Goal: Answer question/provide support: Share knowledge or assist other users

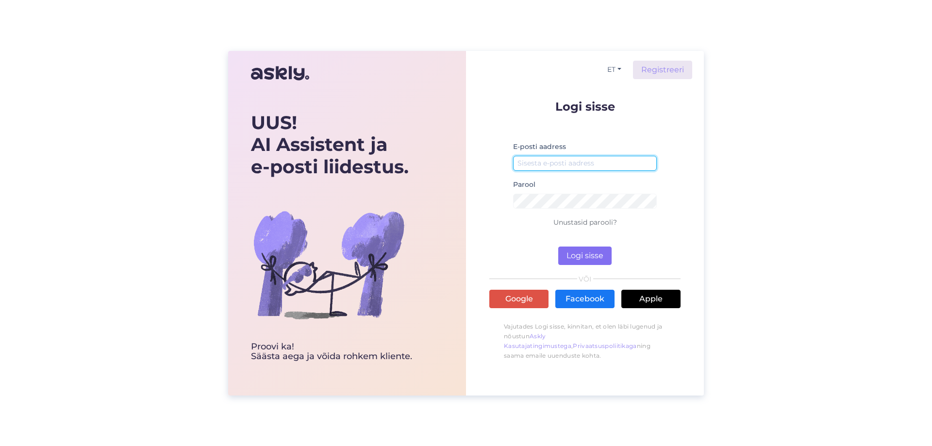
type input "[EMAIL_ADDRESS][DOMAIN_NAME]"
click at [579, 255] on button "Logi sisse" at bounding box center [584, 256] width 53 height 18
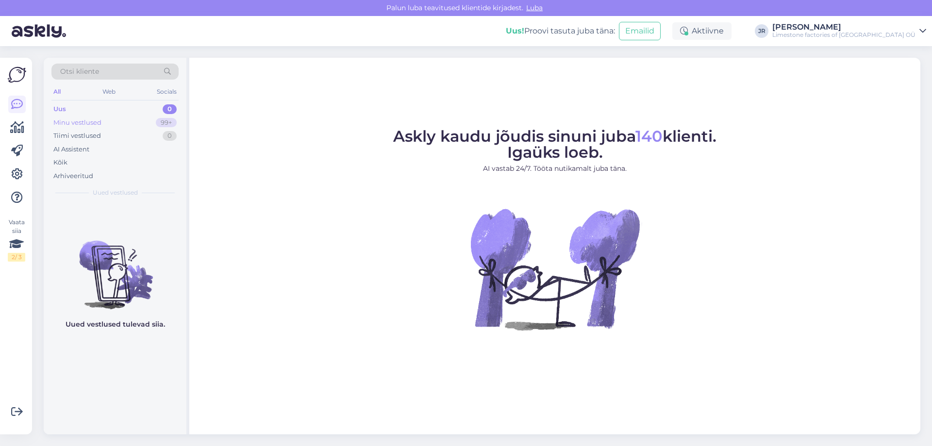
click at [84, 122] on div "Minu vestlused" at bounding box center [77, 123] width 48 height 10
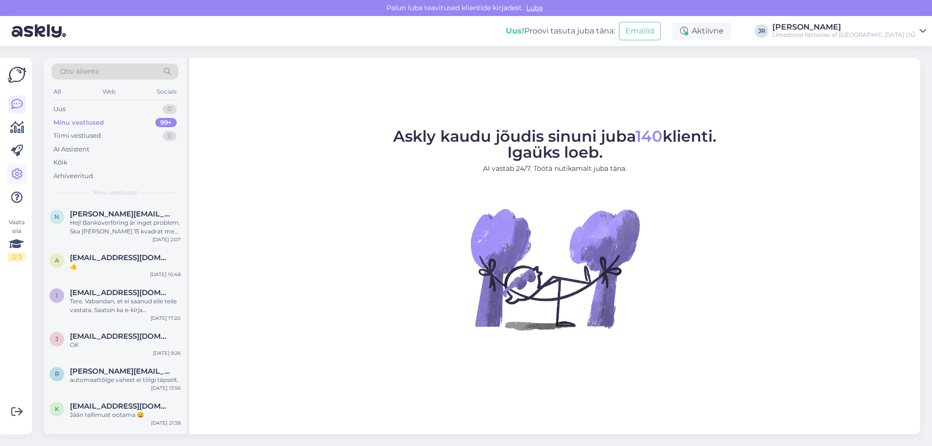
click at [16, 175] on icon at bounding box center [17, 174] width 12 height 12
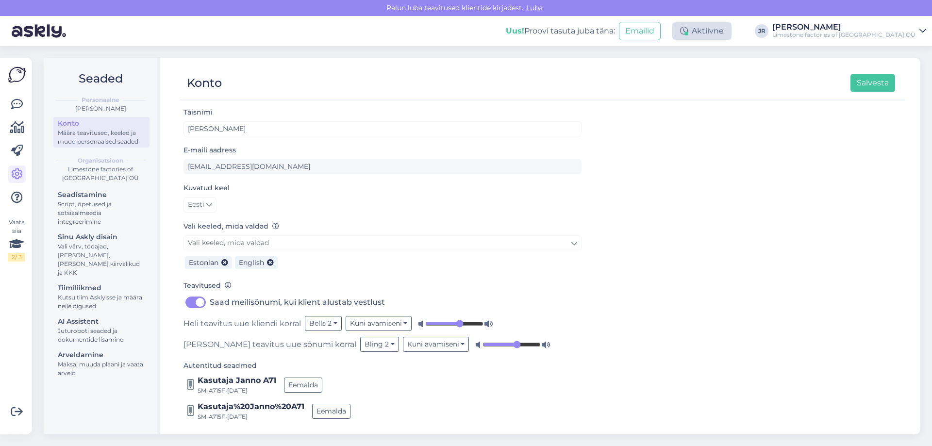
click at [731, 32] on div "Aktiivne" at bounding box center [701, 30] width 59 height 17
click at [14, 196] on icon at bounding box center [17, 198] width 12 height 12
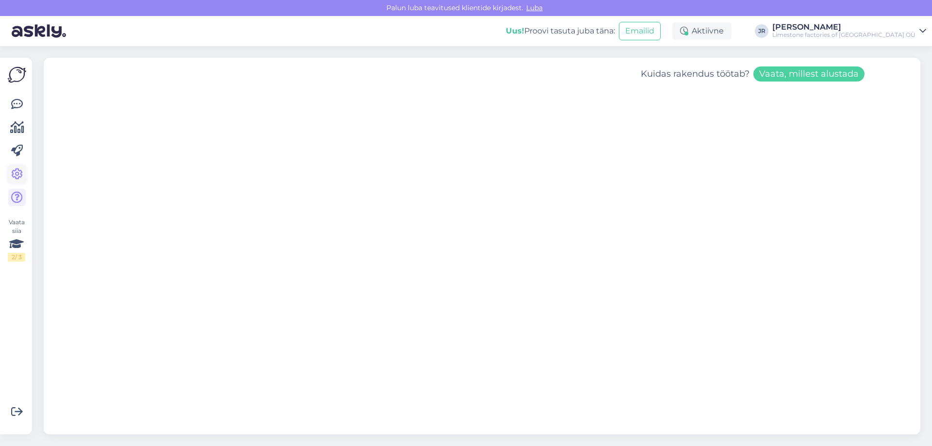
click at [16, 170] on icon at bounding box center [17, 174] width 12 height 12
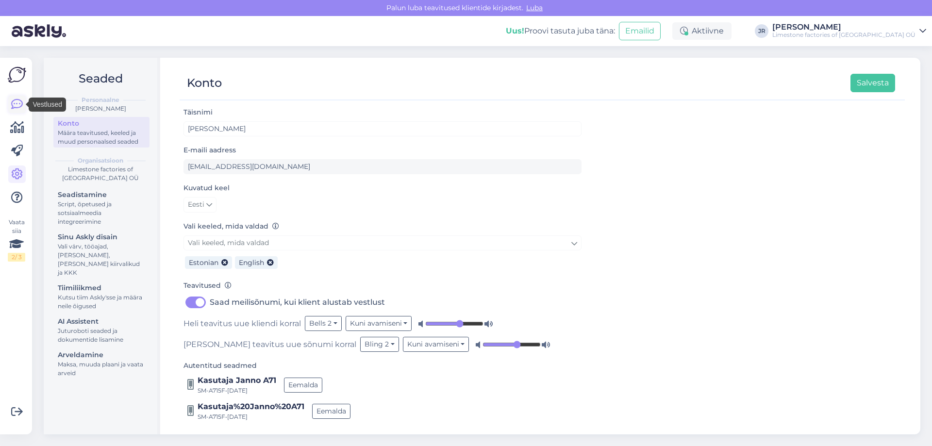
click at [15, 106] on icon at bounding box center [17, 105] width 12 height 12
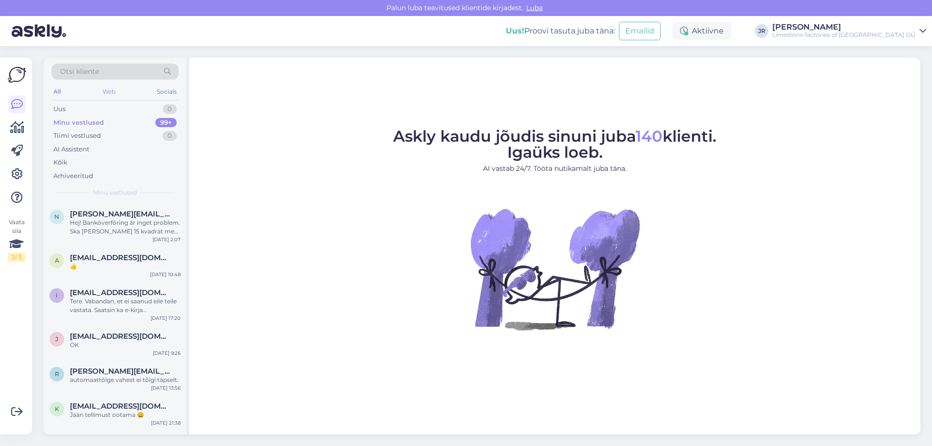
click at [105, 90] on div "Web" at bounding box center [108, 91] width 17 height 13
click at [53, 91] on div "All" at bounding box center [56, 91] width 11 height 13
click at [19, 174] on icon at bounding box center [17, 174] width 12 height 12
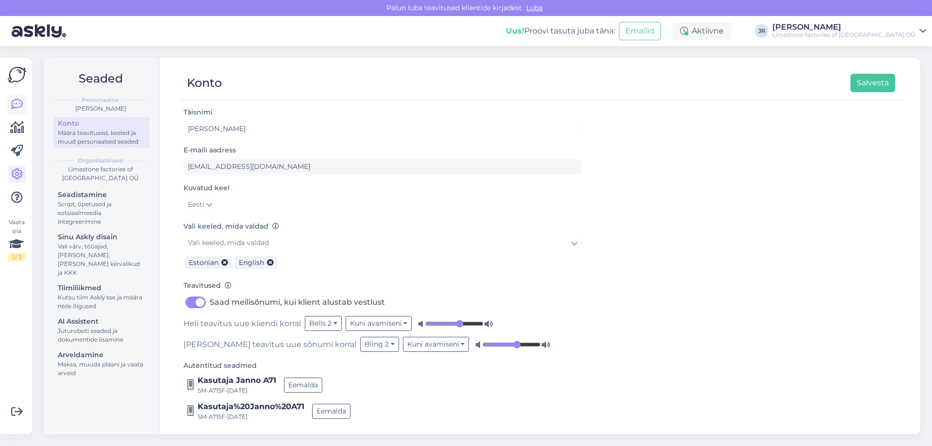
click at [20, 103] on icon at bounding box center [17, 105] width 12 height 12
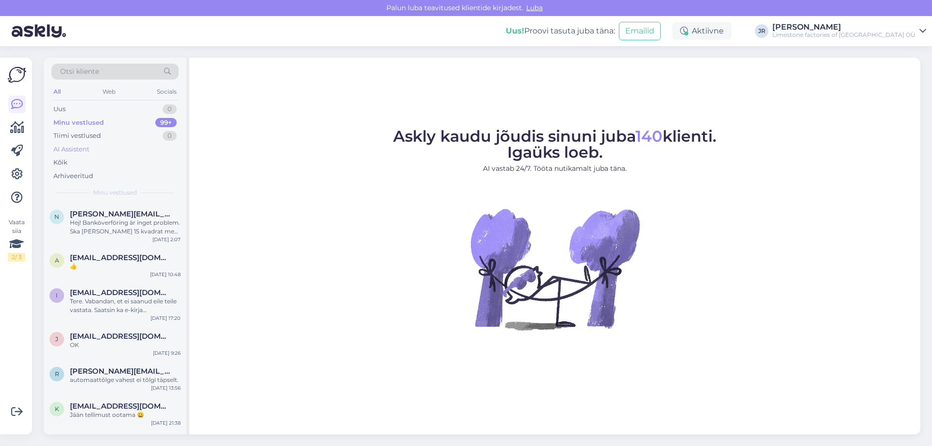
click at [82, 147] on div "AI Assistent" at bounding box center [71, 150] width 36 height 10
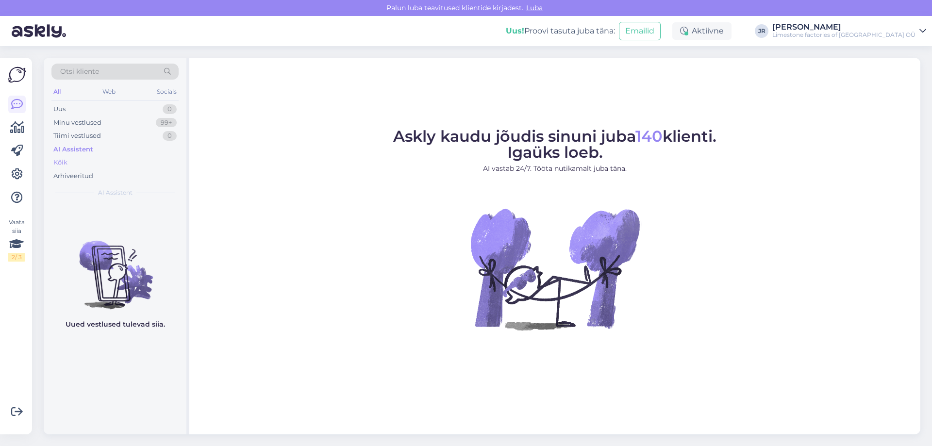
click at [62, 163] on div "Kõik" at bounding box center [60, 163] width 14 height 10
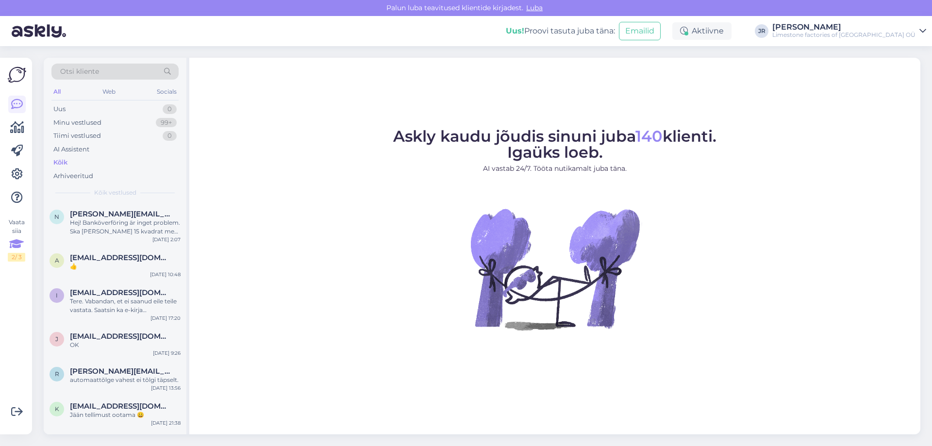
click at [22, 228] on div "Vaata siia 2 / 3" at bounding box center [16, 240] width 17 height 44
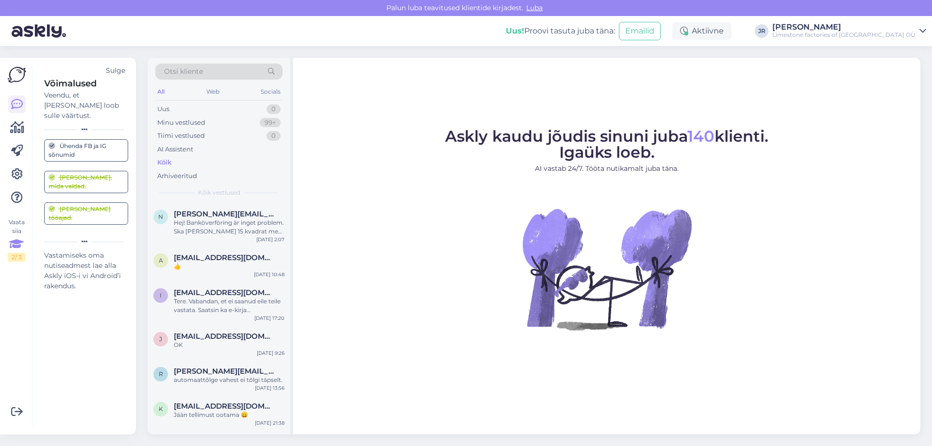
click at [22, 228] on div "Vaata siia 2 / 3" at bounding box center [16, 240] width 17 height 44
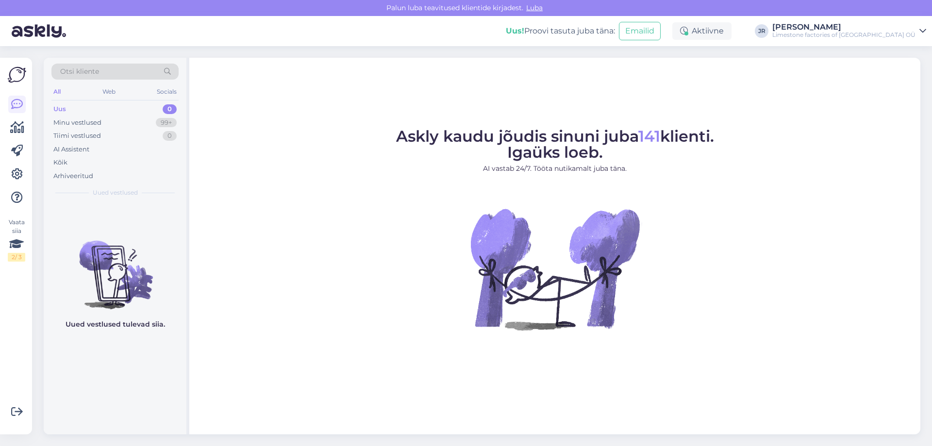
click at [58, 112] on div "Uus" at bounding box center [59, 109] width 13 height 10
click at [60, 121] on div "Minu vestlused" at bounding box center [77, 123] width 48 height 10
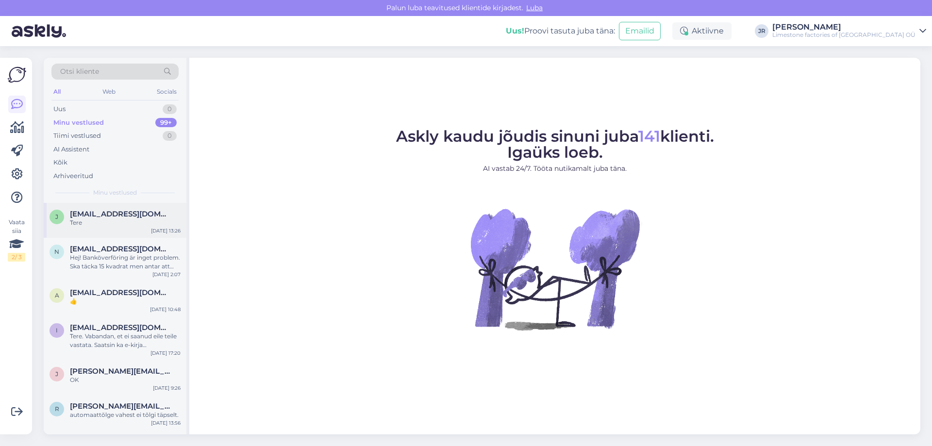
click at [85, 218] on div "Tere" at bounding box center [125, 222] width 111 height 9
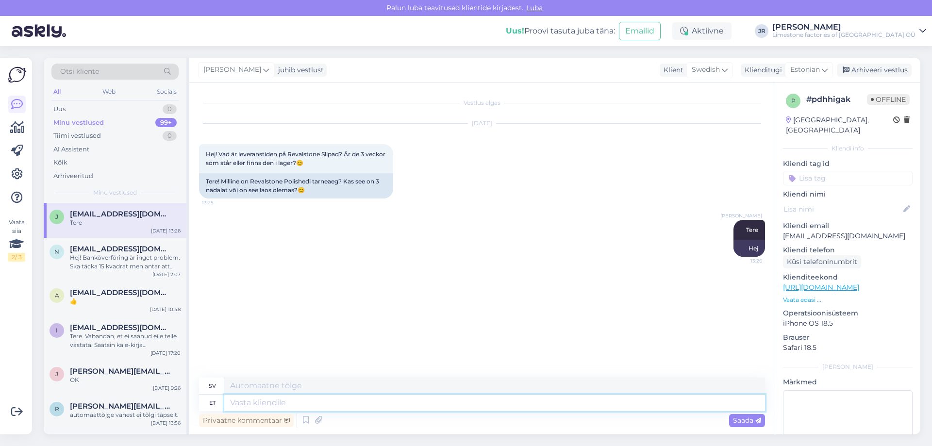
click at [332, 404] on textarea at bounding box center [494, 403] width 541 height 16
type textarea "Reval l"
type textarea "Reval"
type textarea "Reval lihv"
type textarea "Revalslipning"
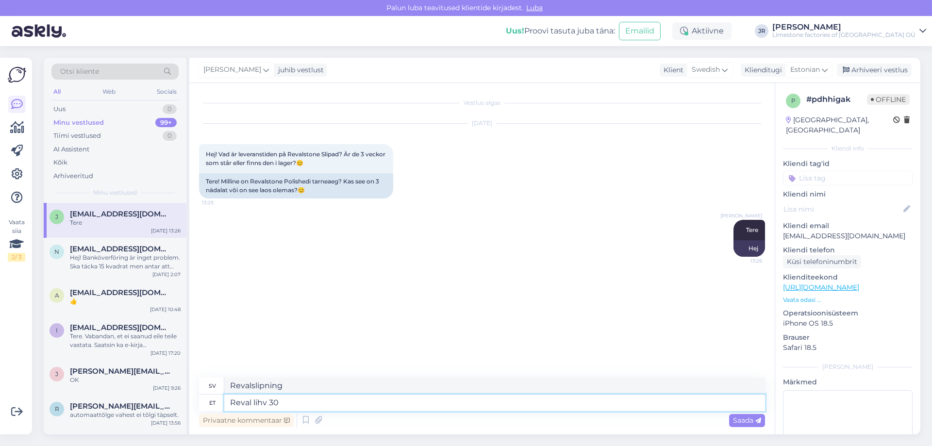
type textarea "Reval lihv 300"
type textarea "Revalslipning 300"
type textarea "Reval lihv 300"
type textarea "Reval slipning 300"
type textarea "Reval lihv 300 x"
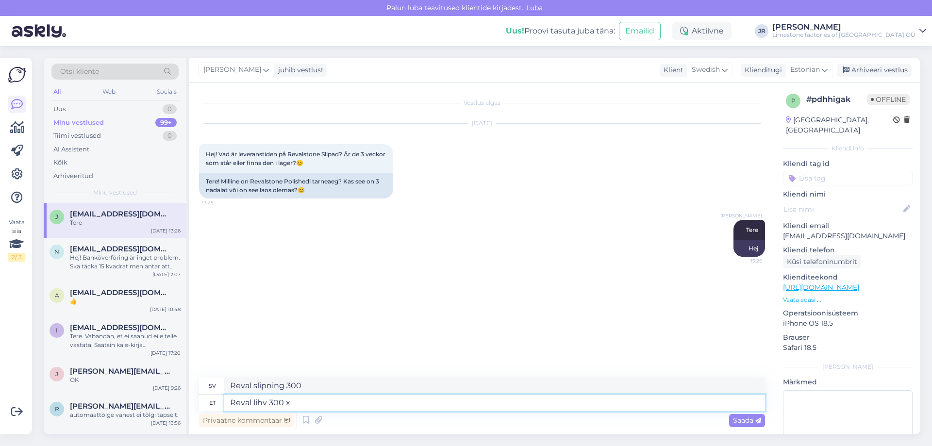
type textarea "Reval slipning 300 x"
type textarea "Reval lihv 300 x vaba pi"
type textarea "Reval sandpapper 300 x gratis"
type textarea "Reval lihv 300 x vaba pikkus x 10"
type textarea "Revalslipning 300 x fri längd x"
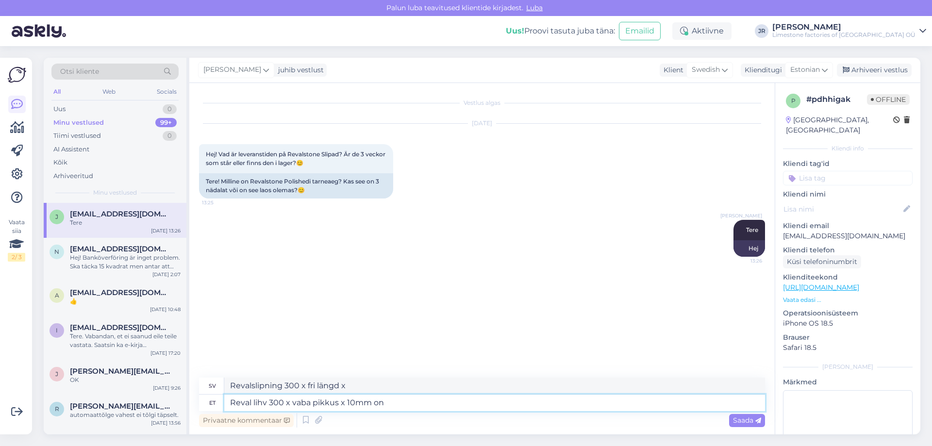
type textarea "Reval lihv 300 x vaba pikkus x 10mm on"
type textarea "Revalslipning 300 x fri längd x 10 mm"
type textarea "Reval lihv 300 x vaba pikkus x 10mm on me"
type textarea "Revalslipning 300 x fri längd x 10 mm är"
type textarea "Reval lihv 300 x vaba pikkus x 10mm on meil lao"
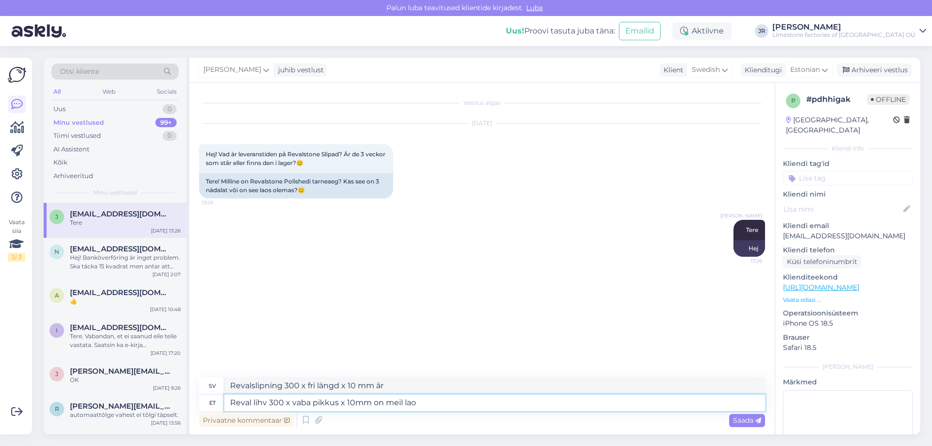
type textarea "Vi har Reval sandpapper 300 x fri längd x 10 mm"
type textarea "Reval lihv 300 x vaba pikkus x 10mm on meil laos ol"
type textarea "Reval sandpapper 300 x fri längd x 10 mm finns i lager"
type textarea "Reval lihv 300 x vaba pikkus x 10mm on meil laos olemas. M"
type textarea "Vi har Reval slipkloss 300 x fri längd x 10 mm i lager."
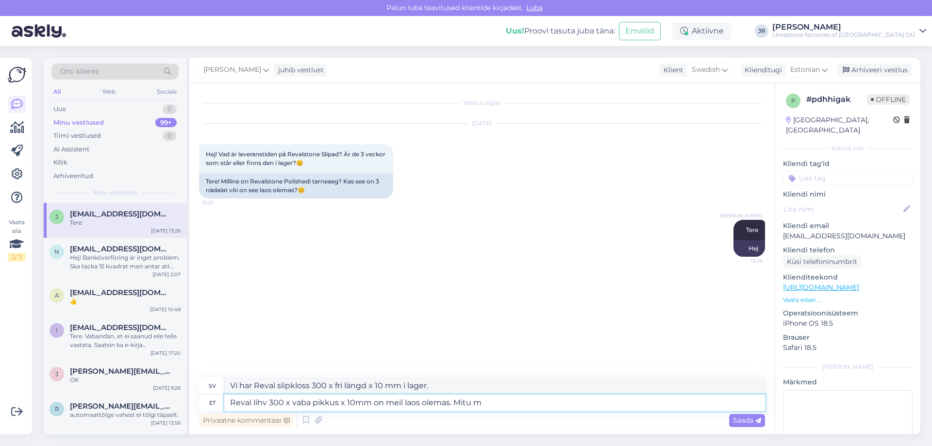
type textarea "Reval lihv 300 x vaba pikkus x 10mm on meil laos olemas. Mitu m2"
type textarea "Reval sandpapper 300 x fri längd x 10 mm finns i lager. Hur många"
type textarea "Reval lihv 300 x vaba pikkus x 10mm on meil laos olemas. Mitu m2"
type textarea "Reval slipning 300 x fri längd x 10 mm finns i lager. Hur många m2"
type textarea "Reval lihv 300 x vaba pikkus x 10mm on meil laos olemas. Mitu m2 teil vaj"
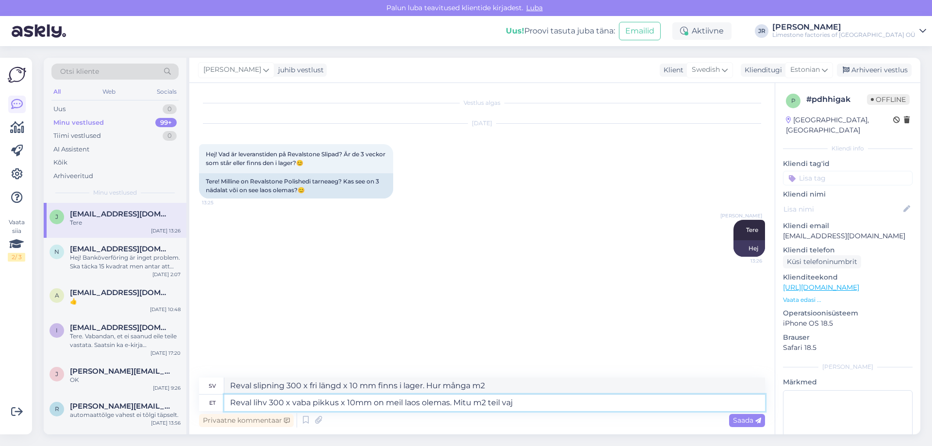
type textarea "Reval slipning 300 x fri längd x 10mm finns i lager. Hur många m2 har ni?"
type textarea "Reval lihv 300 x vaba pikkus x 10mm on meil laos olemas. Mitu m2 teil vaja on"
type textarea "Reval slipning 300 x fri längd x 10 mm finns i lager. Hur många m2 behöver du?"
type textarea "Reval lihv 300 x vaba pikkus x 10mm on meil laos olemas. Mitu m2 teil vaja on?"
type textarea "Vi har Reval slipning 300 x fri längd x 10 mm i lager. Hur många m2 behöver du?"
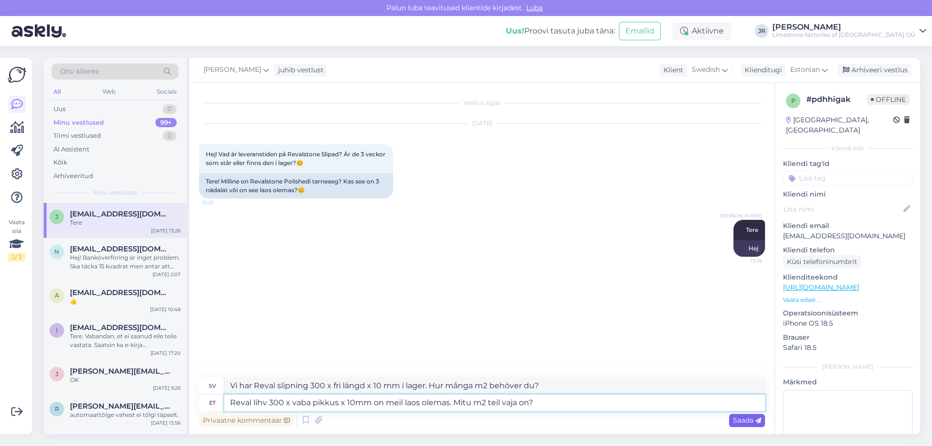
type textarea "Reval lihv 300 x vaba pikkus x 10mm on meil laos olemas. Mitu m2 teil vaja on?"
click at [747, 420] on span "Saada" at bounding box center [747, 420] width 28 height 9
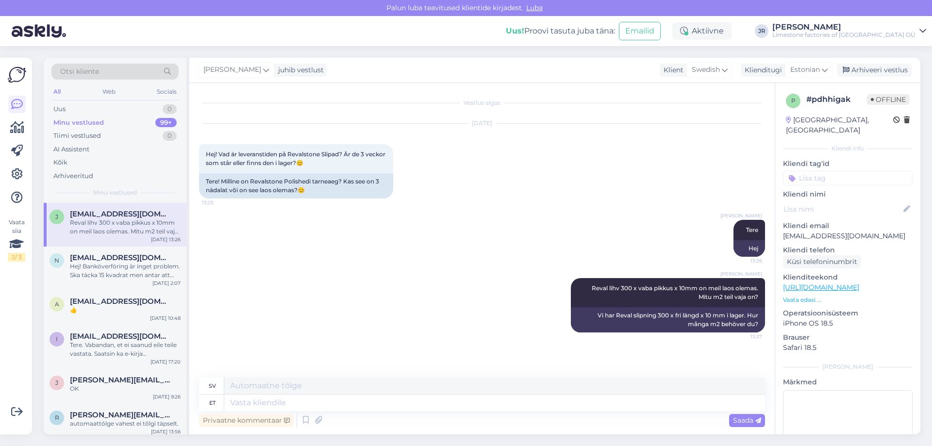
drag, startPoint x: 784, startPoint y: 228, endPoint x: 903, endPoint y: 229, distance: 118.9
click at [903, 231] on p "jonassamuelsson_91@hotmail.com" at bounding box center [848, 236] width 130 height 10
copy p "onassamuelsson_91@hotmail.com"
drag, startPoint x: 782, startPoint y: 226, endPoint x: 905, endPoint y: 226, distance: 122.3
click at [905, 226] on div "p # pdhhigak Offline Sweden, Kungsbacka Kliendi info Kliendi tag'id Kliendi nim…" at bounding box center [847, 287] width 145 height 409
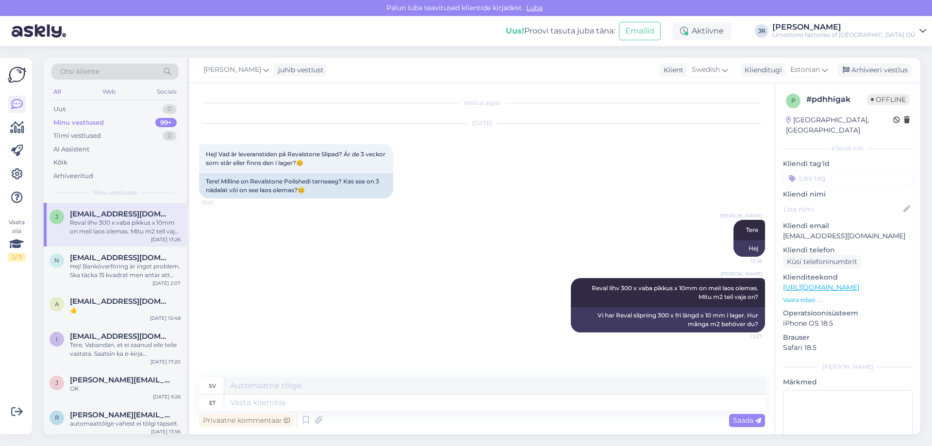
copy p "jonassamuelsson_91@hotmail.com"
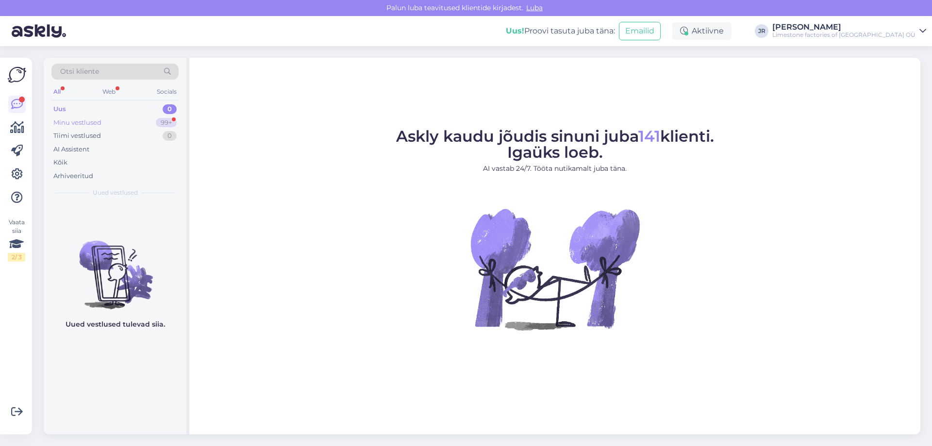
click at [67, 121] on div "Minu vestlused" at bounding box center [77, 123] width 48 height 10
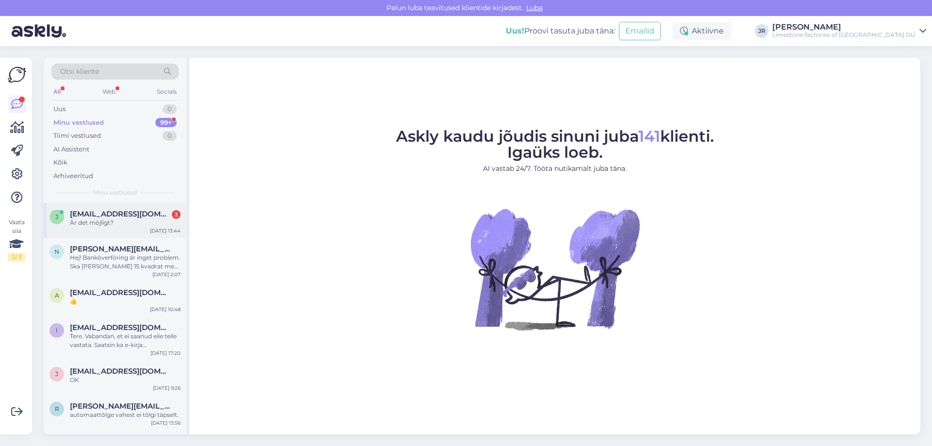
click at [87, 215] on span "[EMAIL_ADDRESS][DOMAIN_NAME]" at bounding box center [120, 214] width 101 height 9
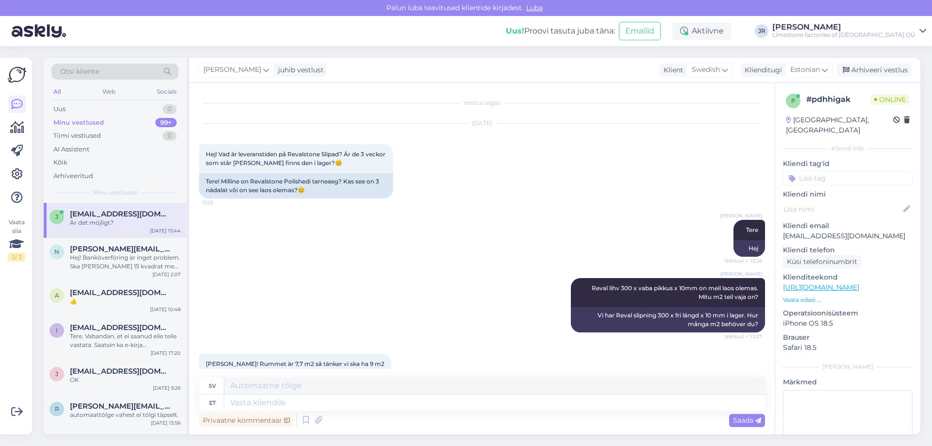
scroll to position [91, 0]
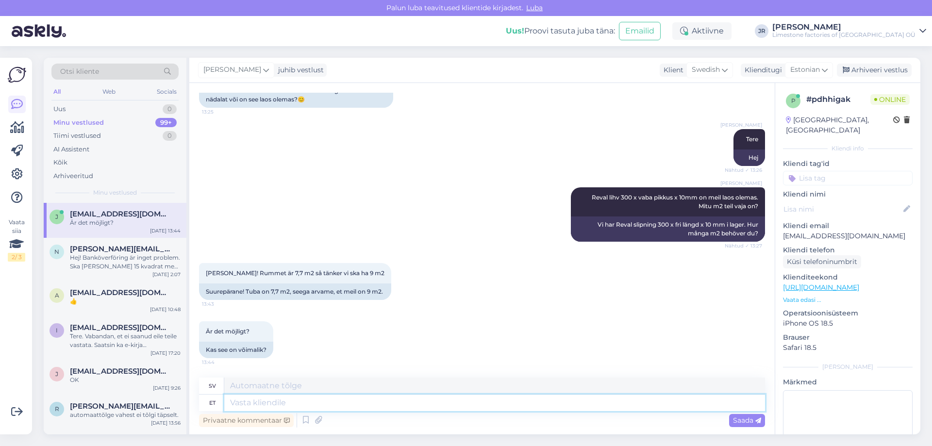
click at [269, 404] on textarea at bounding box center [494, 403] width 541 height 16
type textarea "saab"
type textarea "[PERSON_NAME]"
type textarea "saab"
click at [742, 423] on span "Saada" at bounding box center [747, 420] width 28 height 9
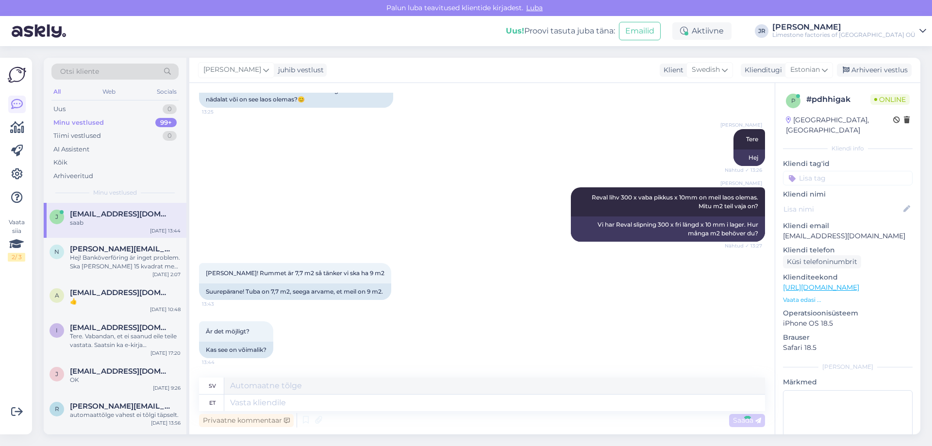
scroll to position [149, 0]
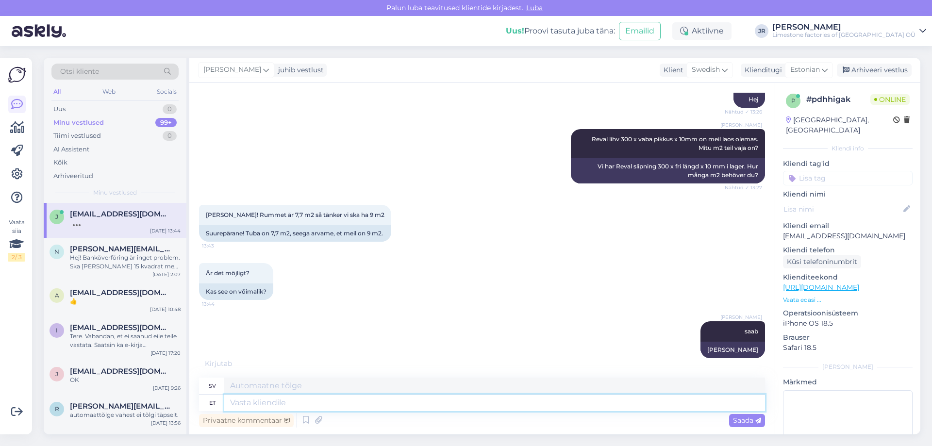
click at [257, 408] on textarea at bounding box center [494, 403] width 541 height 16
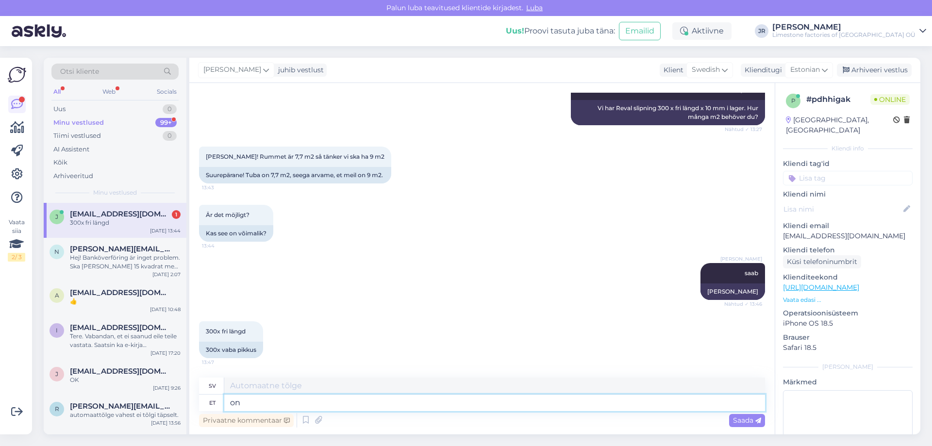
type textarea "on v"
type textarea "är"
type textarea "on võimalik."
type textarea "är möjligt."
type textarea "on võimalik."
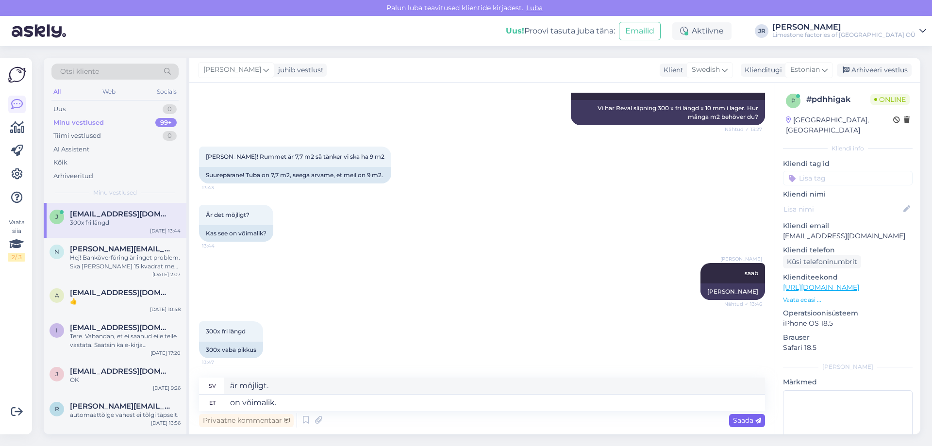
click at [751, 424] on span "Saada" at bounding box center [747, 420] width 28 height 9
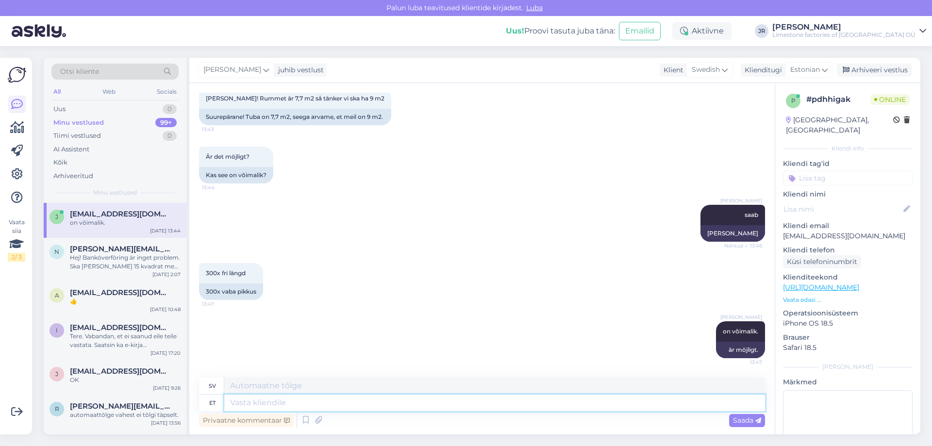
click at [316, 406] on textarea at bounding box center [494, 403] width 541 height 16
type textarea "tehke"
type textarea "do"
type textarea "tehke tellimus"
type textarea "gör en beställning"
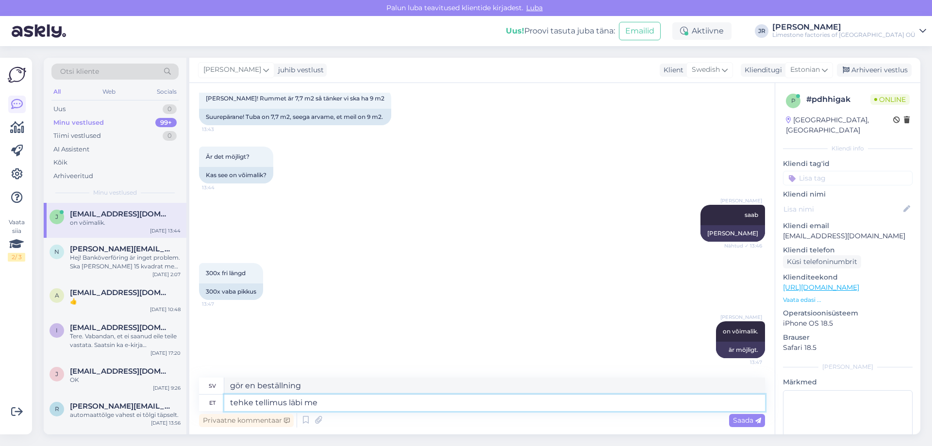
type textarea "tehke tellimus läbi mei"
type textarea "slutför beställningen"
type textarea "tehke tellimus läbi meie e-"
type textarea "gör en beställning via oss"
type textarea "tehke tellimus läbi meie e-poe ni"
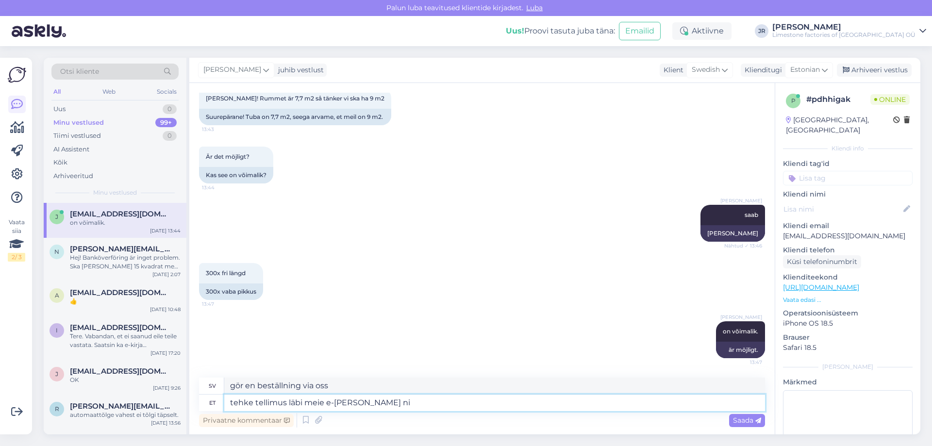
type textarea "gör en beställning via vår webbutik"
type textarea "tehke tellimus läbi meie e-poe ning pä"
type textarea "gör en beställning via vår webbutik och"
type textarea "tehke tellimus läbi meie e-poe ning pärast maks"
type textarea "gör en beställning via vår webbutik och sedan"
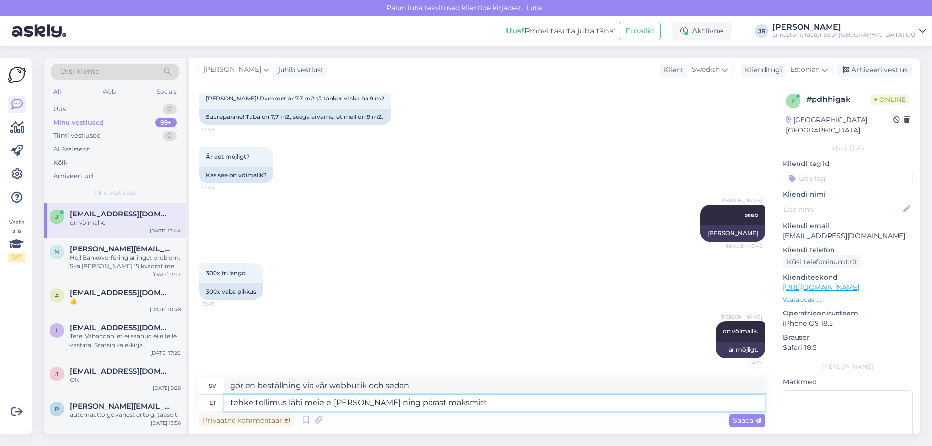
type textarea "tehke tellimus läbi meie e-poe ning pärast maksmist"
type textarea "Lägg en beställning via vår webbutik och efter betalning"
type textarea "tehke tellimus läbi meie e-poe ning pärast maksmist ca"
type textarea "Lägg en beställning via vår webbutik och efter betalning ca."
type textarea "tehke tellimus läbi meie e-poe ning pärast maksmist ca 2-3 pä"
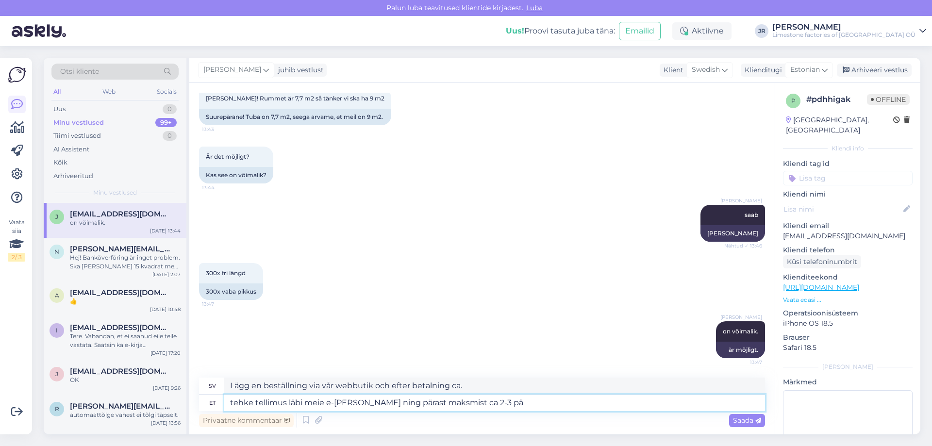
type textarea "Lägg en beställning via vår webbutik och efter betalning ca 2-3"
type textarea "tehke tellimus läbi meie e-poe ning pärast maksmist ca 2-3 päeva jo"
type textarea "Lägg en beställning via vår webbutik och efter betalning cirka 2-3 dagar"
type textarea "tehke tellimus läbi meie e-poe ning pärast maksmist ca 2-3 päeva jooksul sa"
type textarea "Lägg din beställning via vår webbutik och efter betalning inom cirka 2-3 dagar"
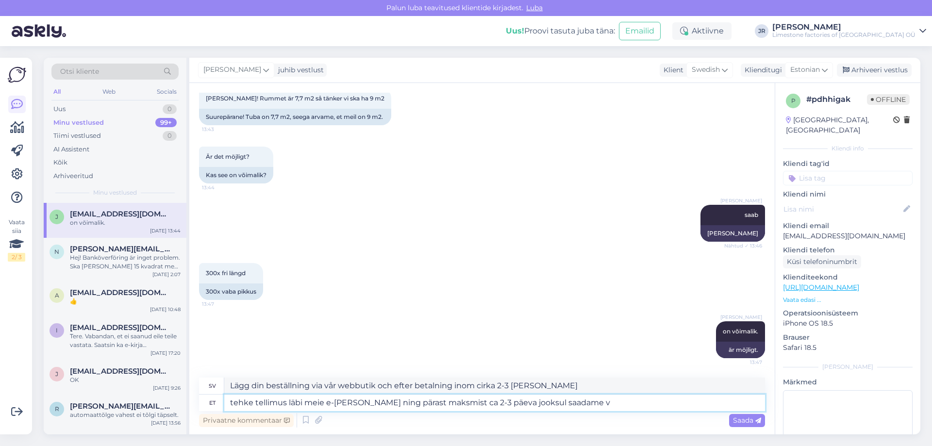
type textarea "tehke tellimus läbi meie e-poe ning pärast maksmist ca 2-3 päeva jooksul saadam…"
type textarea "Lägg en beställning via vår webbutik så skickar vi inom 2-3 dagar efter betalni…"
type textarea "tehke tellimus läbi meie e-poe ning pärast maksmist ca 2-3 päeva jooksul saadam…"
type textarea "Lägg en beställning via vår webbutik så skickar vi den inom 2-3 dagar efter bet…"
type textarea "tehke tellimus läbi meie e-poe ning pärast maksmist ca 2-3 päeva jooksul saadam…"
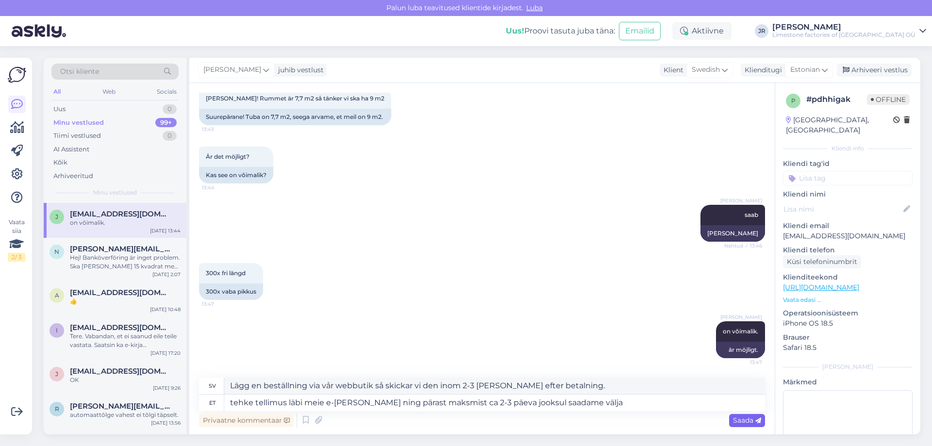
click at [736, 414] on div "Saada" at bounding box center [747, 420] width 36 height 13
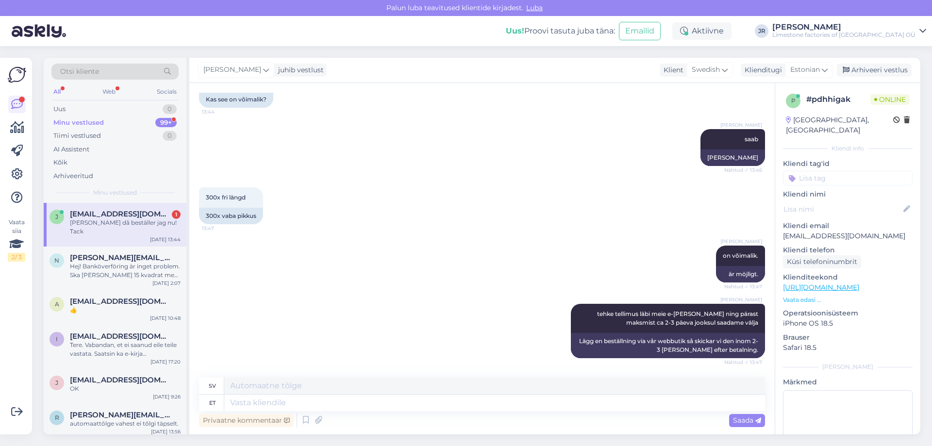
scroll to position [399, 0]
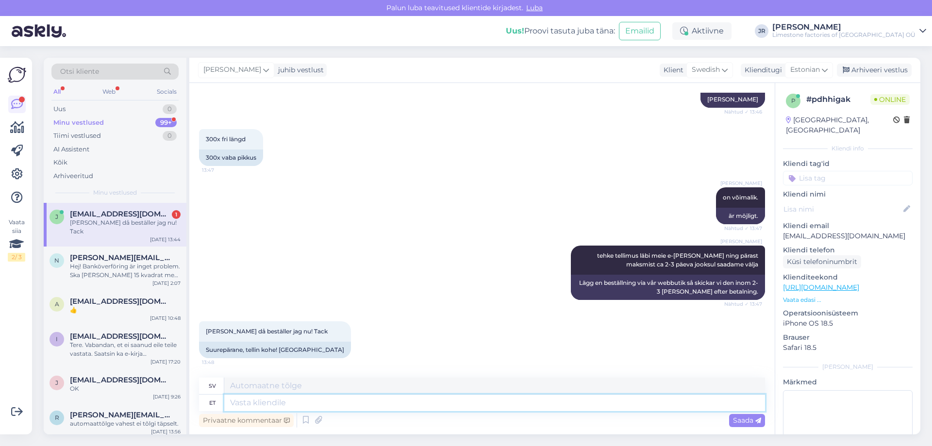
click at [283, 407] on textarea at bounding box center [494, 403] width 541 height 16
type textarea "palun"
type textarea "behaga"
type textarea "palun"
click at [741, 419] on span "Saada" at bounding box center [747, 420] width 28 height 9
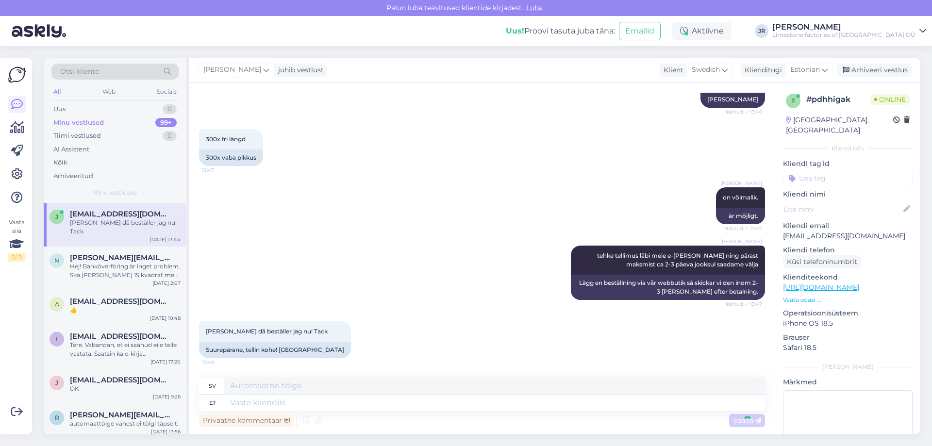
scroll to position [458, 0]
